Goal: Information Seeking & Learning: Learn about a topic

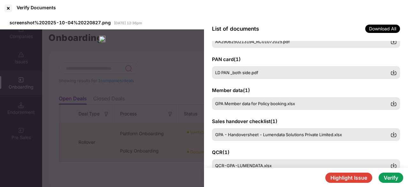
scroll to position [24, 0]
click at [268, 105] on span "GPA Member data for Policy booking.xlsx" at bounding box center [255, 103] width 80 height 5
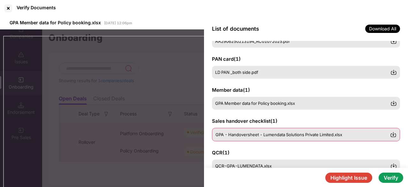
click at [272, 131] on div "GPA - Handoversheet - Lumendata Solutions Private Limited.xlsx" at bounding box center [306, 134] width 188 height 13
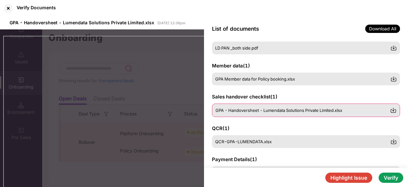
scroll to position [49, 0]
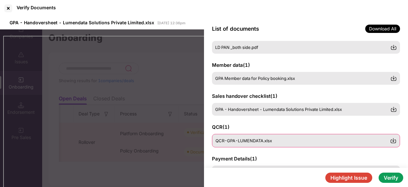
click at [273, 142] on div "QCR-GPA-LUMENDATA.xlsx" at bounding box center [302, 140] width 175 height 5
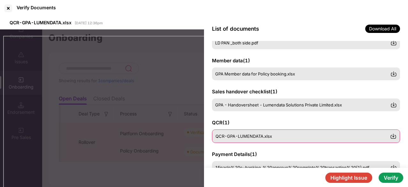
click at [257, 133] on span "QCR-GPA-LUMENDATA.xlsx" at bounding box center [243, 135] width 56 height 5
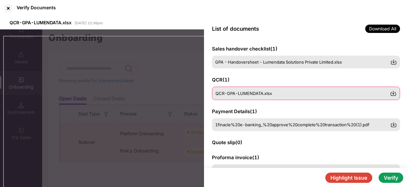
scroll to position [96, 0]
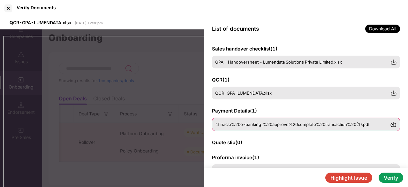
click at [260, 127] on div "1finacle%20e-banking_%20approve%20complete%20transaction%20(1).pdf" at bounding box center [306, 123] width 188 height 13
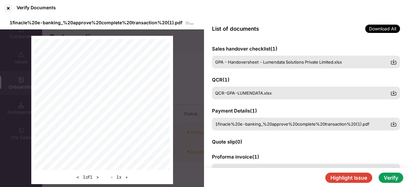
scroll to position [151, 0]
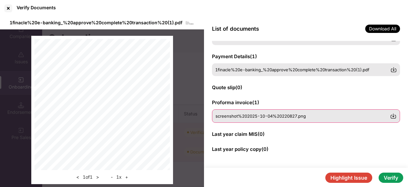
click at [274, 111] on div "screenshot%202025-10-04%20220827.png" at bounding box center [306, 115] width 188 height 13
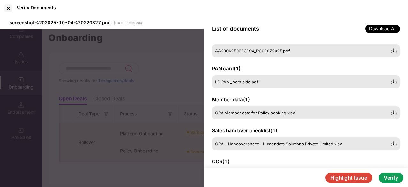
scroll to position [0, 0]
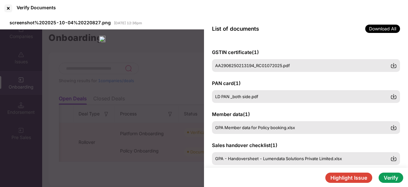
click at [264, 134] on div "GSTIN certificate ( 1 ) AA2906250213194_RC01072025.pdf PAN card ( 1 ) LD PAN _b…" at bounding box center [306, 104] width 204 height 127
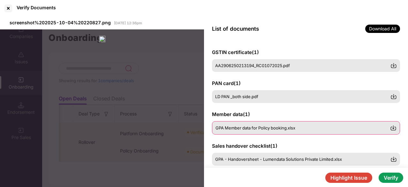
click at [268, 132] on div "GPA Member data for Policy booking.xlsx" at bounding box center [306, 127] width 188 height 13
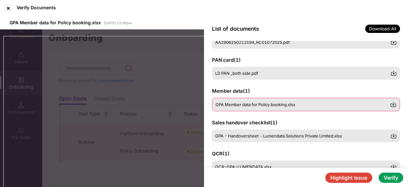
scroll to position [24, 0]
click at [268, 132] on div "GPA - Handoversheet - Lumendata Solutions Private Limited.xlsx" at bounding box center [306, 135] width 188 height 13
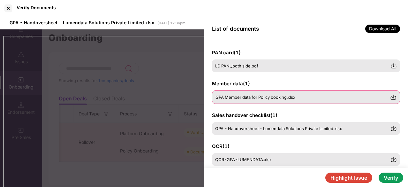
scroll to position [31, 0]
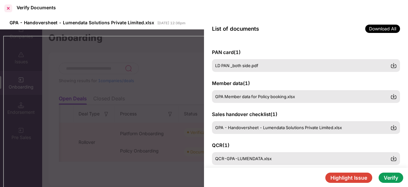
click at [10, 6] on div at bounding box center [8, 8] width 10 height 10
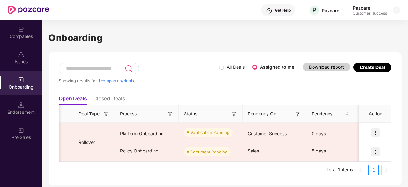
click at [118, 99] on li "Closed Deals" at bounding box center [109, 99] width 32 height 9
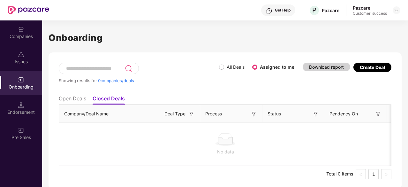
click at [77, 100] on li "Open Deals" at bounding box center [72, 99] width 27 height 9
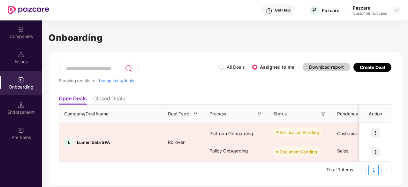
click at [98, 98] on li "Closed Deals" at bounding box center [109, 99] width 32 height 9
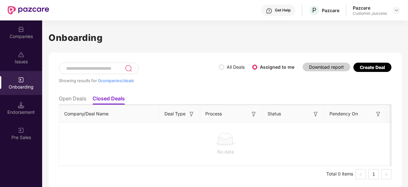
click at [81, 99] on li "Open Deals" at bounding box center [72, 99] width 27 height 9
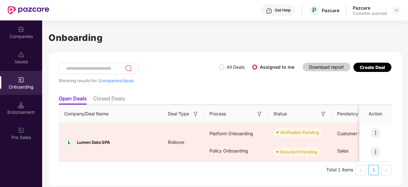
click at [26, 38] on div "Companies" at bounding box center [21, 36] width 42 height 6
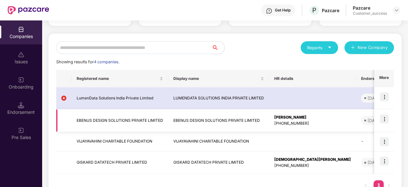
scroll to position [56, 0]
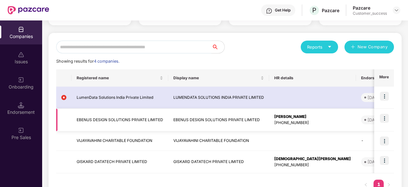
click at [304, 162] on div "[PHONE_NUMBER]" at bounding box center [312, 165] width 77 height 6
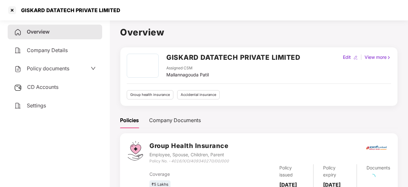
click at [304, 162] on div "Group Health Insurance Employee, Spouse, Children, Parent Policy No. - 4016/X/O…" at bounding box center [269, 152] width 241 height 23
click at [11, 13] on div at bounding box center [12, 10] width 10 height 10
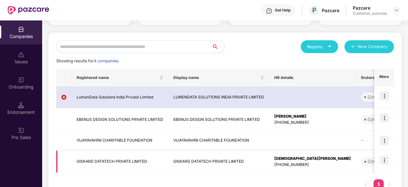
scroll to position [57, 0]
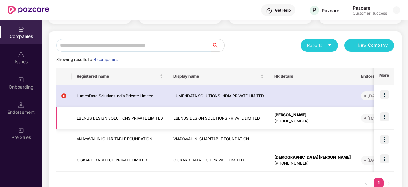
click at [185, 115] on td "EBENUS DESIGN SOLUTIONS PRIVATE LIMITED" at bounding box center [218, 118] width 101 height 23
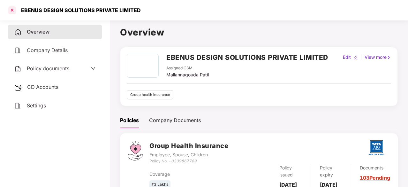
click at [13, 9] on div at bounding box center [12, 10] width 10 height 10
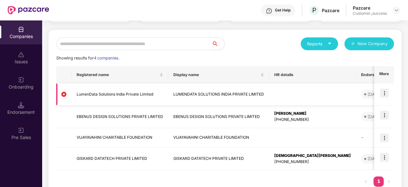
scroll to position [77, 0]
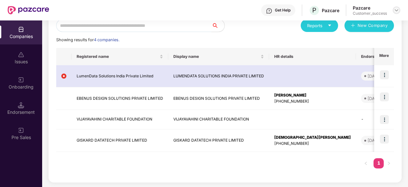
click at [395, 12] on img at bounding box center [396, 10] width 5 height 5
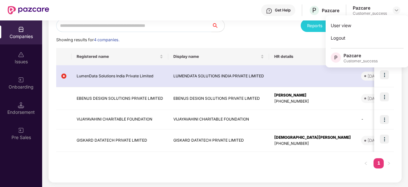
click at [230, 38] on div "Showing results for 4 companies." at bounding box center [225, 40] width 338 height 6
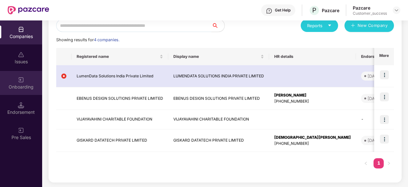
click at [19, 83] on img at bounding box center [21, 80] width 6 height 6
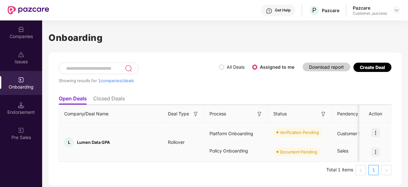
click at [375, 133] on img at bounding box center [375, 132] width 9 height 9
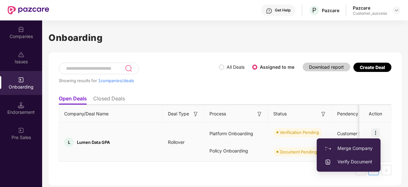
click at [343, 162] on span "Verify Document" at bounding box center [349, 161] width 48 height 7
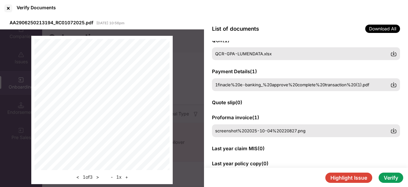
scroll to position [137, 0]
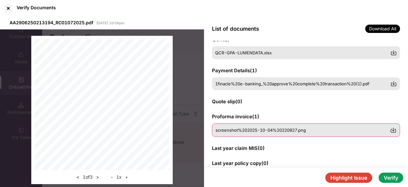
click at [257, 132] on span "screenshot%202025-10-04%20220827.png" at bounding box center [260, 129] width 90 height 5
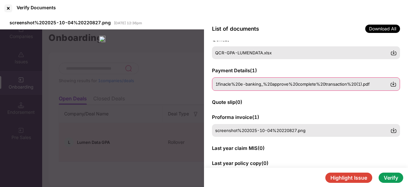
click at [236, 87] on div "1finacle%20e-banking_%20approve%20complete%20transaction%20(1).pdf" at bounding box center [306, 83] width 188 height 13
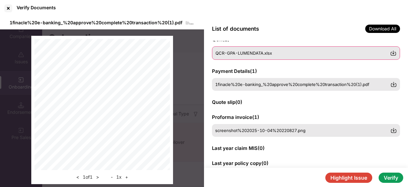
click at [250, 54] on span "QCR-GPA-LUMENDATA.xlsx" at bounding box center [243, 52] width 56 height 5
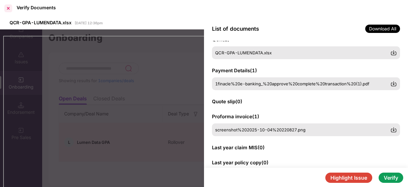
click at [8, 8] on div at bounding box center [8, 8] width 10 height 10
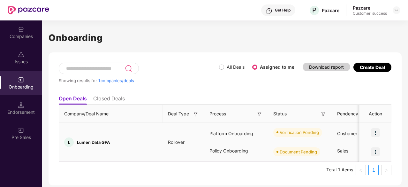
click at [377, 131] on img at bounding box center [375, 132] width 9 height 9
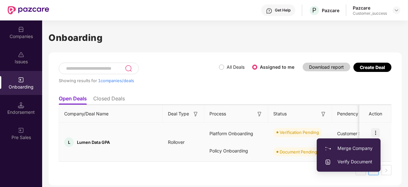
click at [354, 162] on span "Verify Document" at bounding box center [349, 161] width 48 height 7
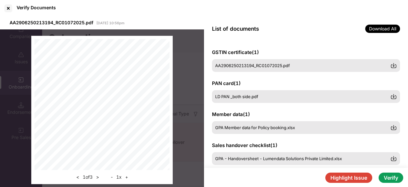
click at [387, 177] on button "Verify" at bounding box center [391, 177] width 25 height 10
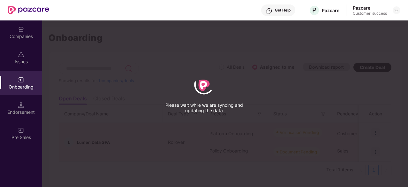
click at [379, 87] on div "Please wait while we are syncing and updating the data" at bounding box center [204, 93] width 408 height 187
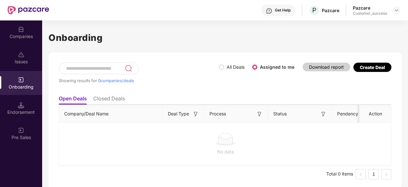
click at [111, 98] on li "Closed Deals" at bounding box center [109, 99] width 32 height 9
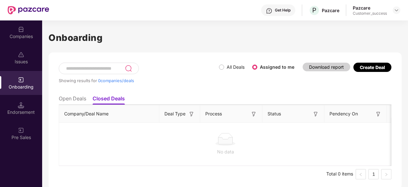
click at [24, 34] on div "Companies" at bounding box center [21, 36] width 42 height 6
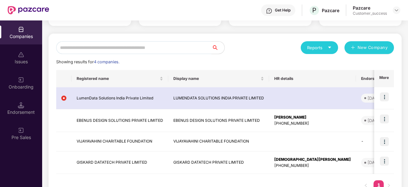
scroll to position [56, 0]
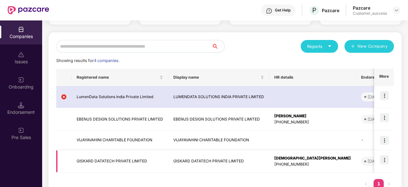
click at [387, 158] on img at bounding box center [384, 159] width 9 height 9
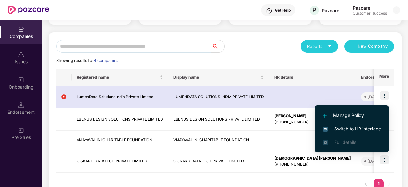
click at [347, 128] on span "Switch to HR interface" at bounding box center [352, 128] width 58 height 7
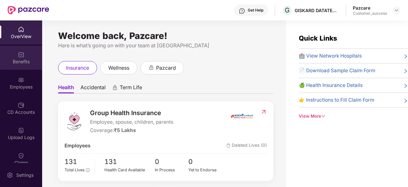
click at [17, 66] on div "Benefits" at bounding box center [21, 58] width 42 height 24
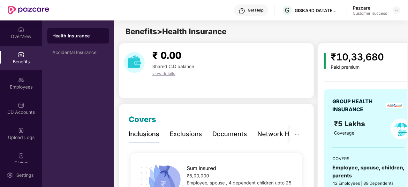
click at [187, 136] on div "Exclusions" at bounding box center [185, 134] width 33 height 10
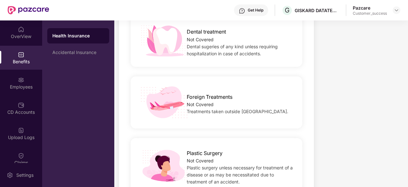
scroll to position [73, 0]
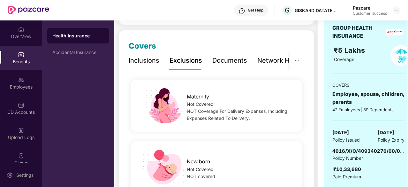
click at [146, 63] on div "Inclusions" at bounding box center [144, 61] width 31 height 10
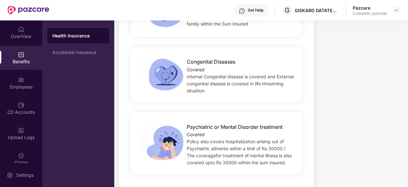
scroll to position [976, 0]
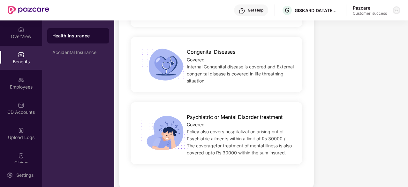
click at [394, 10] on img at bounding box center [396, 10] width 5 height 5
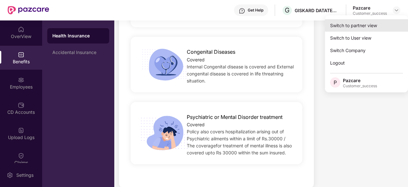
click at [368, 20] on div "Switch to partner view" at bounding box center [366, 25] width 83 height 12
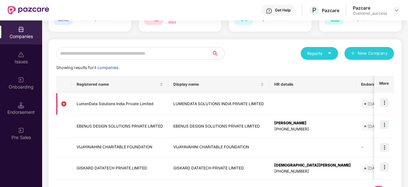
scroll to position [50, 0]
click at [386, 106] on img at bounding box center [384, 102] width 9 height 9
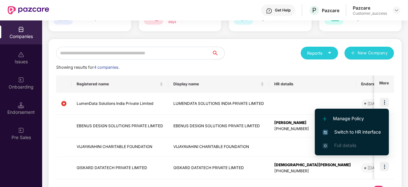
click at [344, 129] on span "Switch to HR interface" at bounding box center [352, 131] width 58 height 7
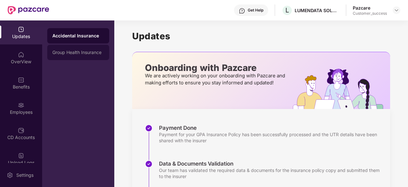
click at [75, 52] on div "Group Health Insurance" at bounding box center [78, 52] width 52 height 5
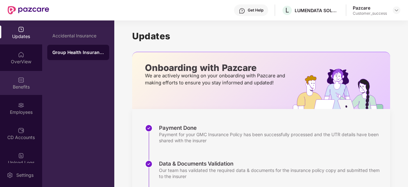
click at [19, 87] on div "Benefits" at bounding box center [21, 87] width 42 height 6
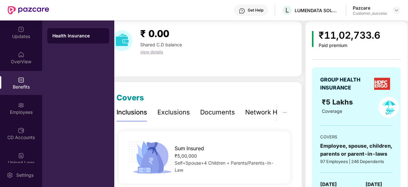
scroll to position [0, 0]
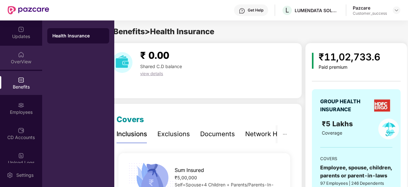
click at [23, 51] on div "OverView" at bounding box center [21, 58] width 42 height 24
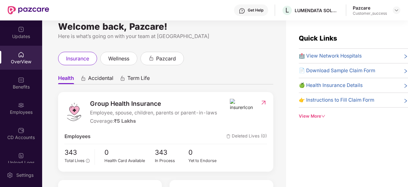
scroll to position [10, 0]
click at [346, 54] on span "🏥 View Network Hospitals" at bounding box center [330, 56] width 63 height 8
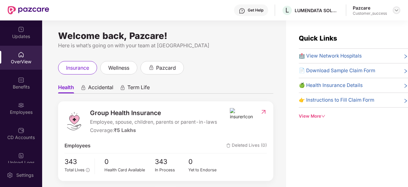
click at [398, 10] on img at bounding box center [396, 10] width 5 height 5
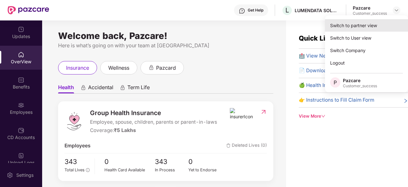
click at [365, 28] on div "Switch to partner view" at bounding box center [366, 25] width 83 height 12
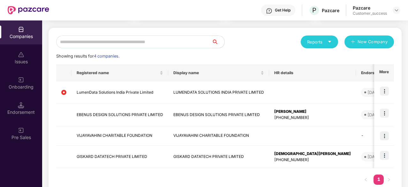
scroll to position [62, 0]
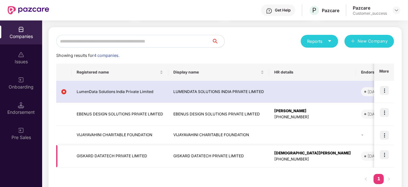
click at [389, 156] on td at bounding box center [384, 156] width 20 height 23
click at [385, 155] on img at bounding box center [384, 154] width 9 height 9
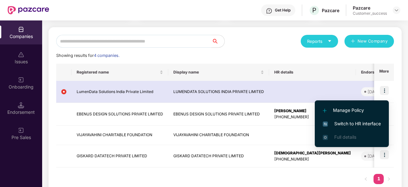
click at [355, 120] on span "Switch to HR interface" at bounding box center [352, 123] width 58 height 7
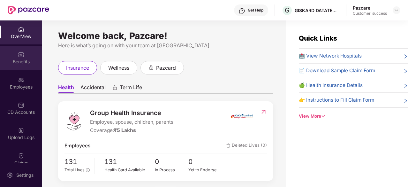
click at [14, 59] on div "Benefits" at bounding box center [21, 61] width 42 height 6
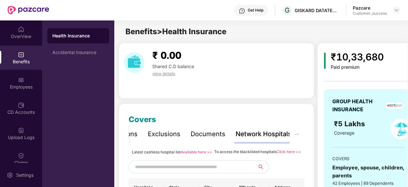
click at [187, 152] on link "Available here >>" at bounding box center [197, 151] width 32 height 5
click at [21, 82] on img at bounding box center [21, 80] width 6 height 6
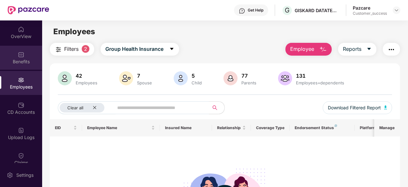
click at [18, 56] on img at bounding box center [21, 54] width 6 height 6
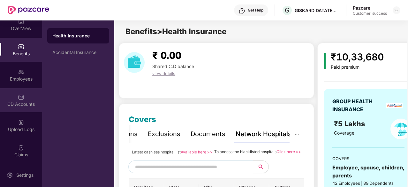
scroll to position [0, 0]
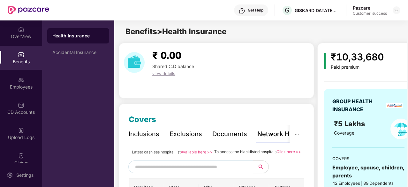
click at [147, 134] on div "Inclusions" at bounding box center [144, 134] width 31 height 10
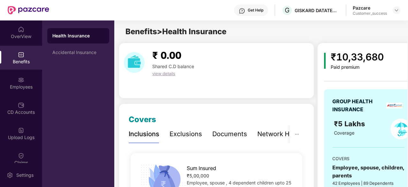
click at [185, 163] on div "Sum Insured ₹5,00,000 Employee, spouse , 4 dependent children upto 25 yrs. of A…" at bounding box center [241, 180] width 128 height 39
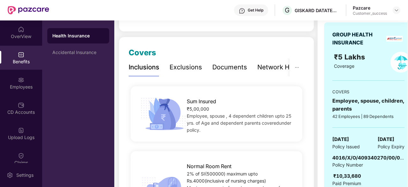
scroll to position [69, 0]
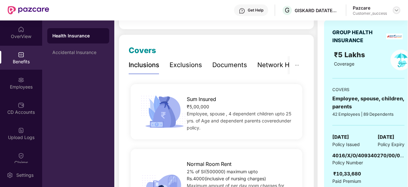
click at [395, 11] on img at bounding box center [396, 10] width 5 height 5
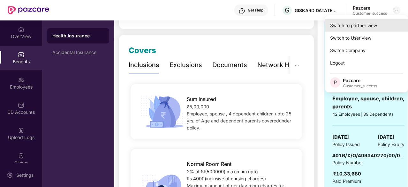
click at [366, 28] on div "Switch to partner view" at bounding box center [366, 25] width 83 height 12
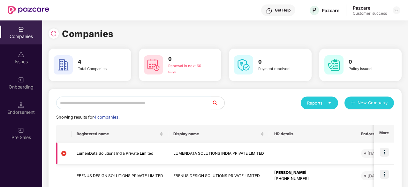
scroll to position [47, 0]
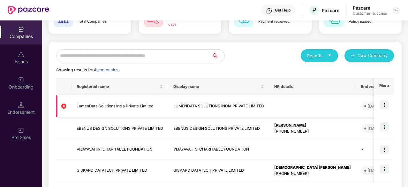
click at [381, 106] on img at bounding box center [384, 104] width 9 height 9
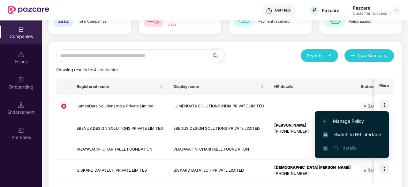
click at [341, 130] on li "Switch to HR interface" at bounding box center [352, 134] width 74 height 13
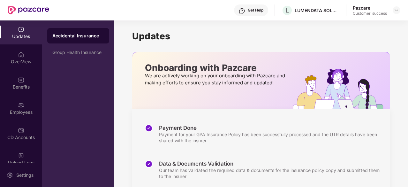
click at [71, 38] on div "Accidental Insurance" at bounding box center [78, 36] width 52 height 6
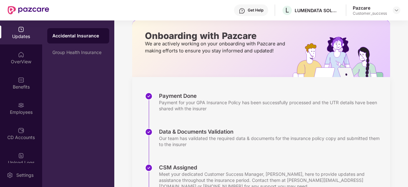
scroll to position [0, 0]
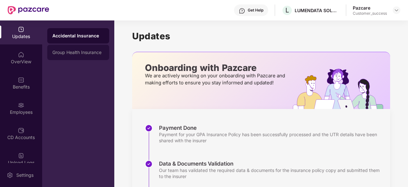
click at [89, 46] on div "Group Health Insurance" at bounding box center [78, 52] width 62 height 15
click at [90, 35] on div "Accidental Insurance" at bounding box center [78, 35] width 52 height 5
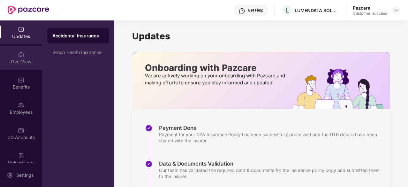
click at [24, 54] on div "OverView" at bounding box center [21, 58] width 42 height 24
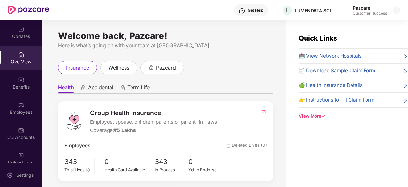
scroll to position [73, 0]
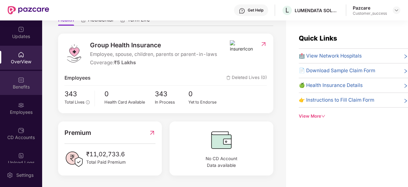
click at [20, 87] on div "Benefits" at bounding box center [21, 87] width 42 height 6
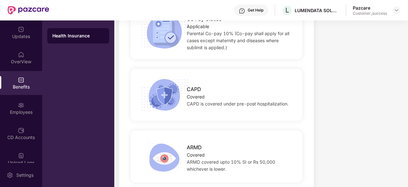
scroll to position [1376, 0]
click at [210, 101] on span "CAPD is covered under pre-post hospitalization." at bounding box center [238, 103] width 102 height 5
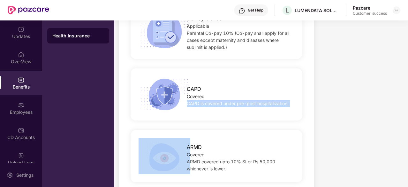
click at [210, 101] on span "CAPD is covered under pre-post hospitalization." at bounding box center [238, 103] width 102 height 5
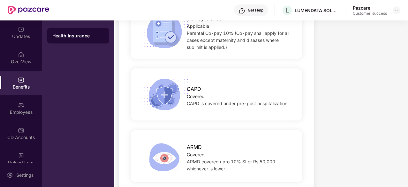
click at [209, 82] on div "CAPD" at bounding box center [241, 87] width 108 height 11
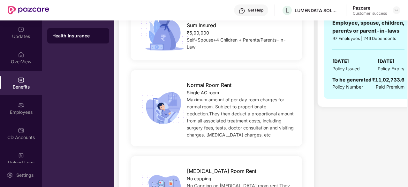
scroll to position [0, 0]
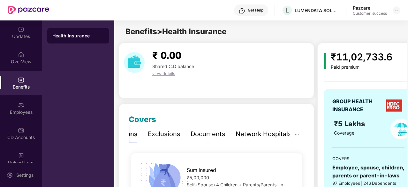
click at [172, 135] on div "Exclusions" at bounding box center [164, 134] width 33 height 10
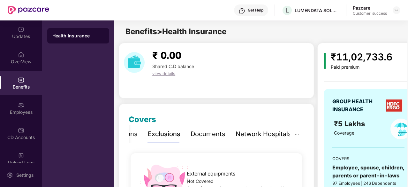
click at [211, 135] on div "Documents" at bounding box center [208, 134] width 35 height 10
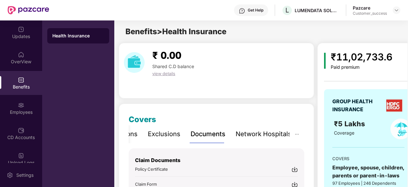
click at [189, 125] on div "Inclusions Exclusions Documents Network Hospitals" at bounding box center [199, 134] width 185 height 18
click at [25, 95] on div "Updates OverView Benefits Employees CD Accounts Upload Logs Claims Endorsements…" at bounding box center [21, 91] width 42 height 142
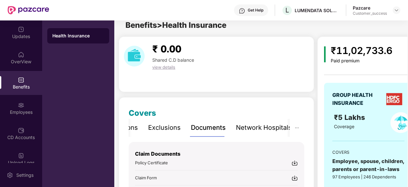
scroll to position [8, 0]
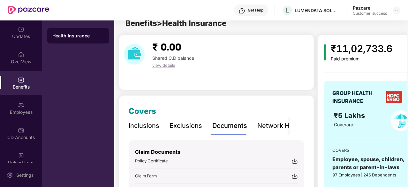
click at [173, 121] on div "Exclusions" at bounding box center [185, 126] width 33 height 10
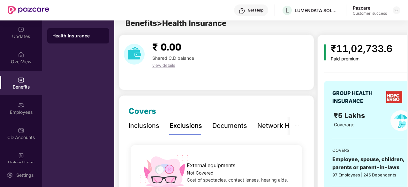
click at [152, 122] on div "Inclusions" at bounding box center [144, 126] width 31 height 10
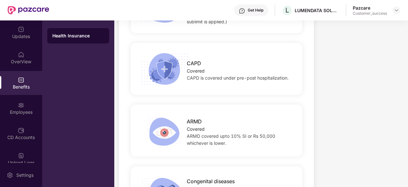
scroll to position [1403, 0]
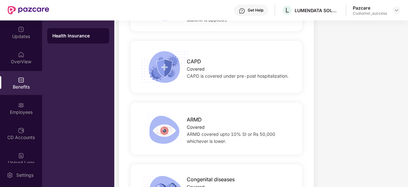
click at [224, 175] on span "Congenital diseases" at bounding box center [211, 179] width 48 height 8
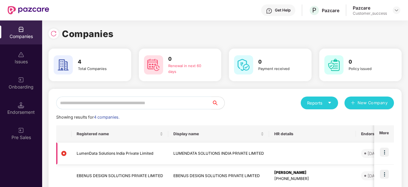
scroll to position [77, 0]
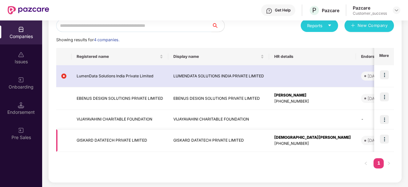
click at [385, 139] on img at bounding box center [384, 138] width 9 height 9
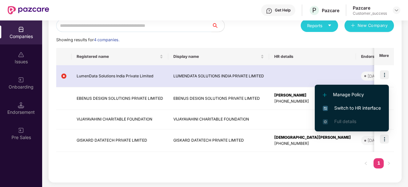
click at [358, 111] on span "Switch to HR interface" at bounding box center [352, 107] width 58 height 7
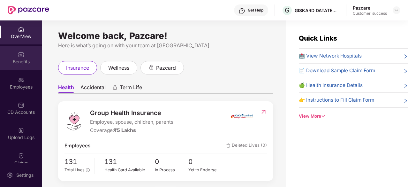
click at [24, 63] on div "Benefits" at bounding box center [21, 61] width 42 height 6
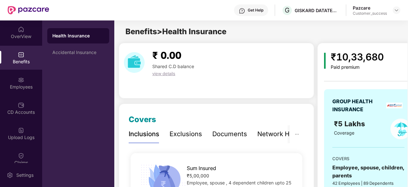
click at [183, 134] on div "Exclusions" at bounding box center [185, 134] width 33 height 10
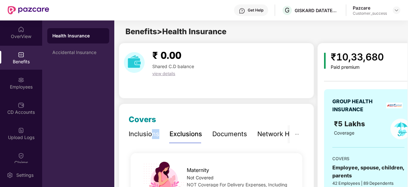
drag, startPoint x: 159, startPoint y: 131, endPoint x: 150, endPoint y: 132, distance: 9.1
click at [150, 132] on div "Inclusions Exclusions Documents Network Hospitals" at bounding box center [221, 134] width 185 height 18
click at [150, 132] on div "Inclusions" at bounding box center [144, 134] width 31 height 10
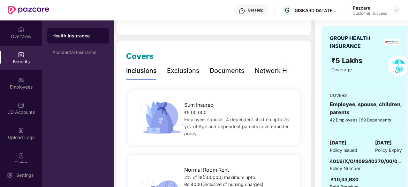
scroll to position [63, 0]
click at [227, 118] on span "Employee, spouse , 4 dependent children upto 25 yrs. of Age and dependent paren…" at bounding box center [236, 126] width 105 height 19
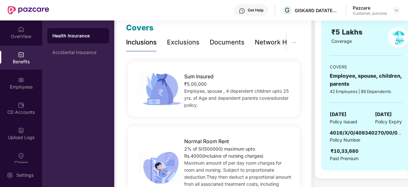
click at [239, 133] on div "Normal Room Rent 2% of SI(500000) maximum upto Rs.4000(inclusive of nursing cha…" at bounding box center [214, 167] width 172 height 83
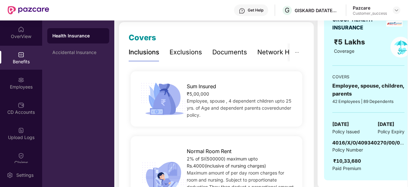
scroll to position [66, 0]
